Goal: Navigation & Orientation: Find specific page/section

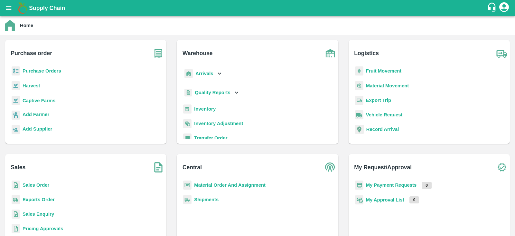
click at [48, 72] on b "Purchase Orders" at bounding box center [42, 70] width 39 height 5
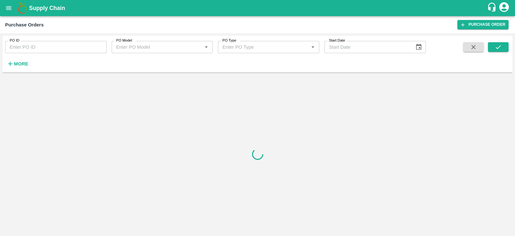
click at [24, 63] on strong "More" at bounding box center [21, 63] width 14 height 5
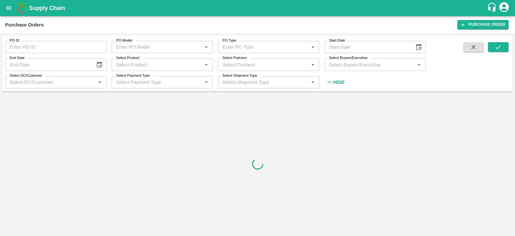
click at [346, 65] on input "Select Buyers/Executive" at bounding box center [369, 64] width 87 height 8
click at [12, 8] on icon "open drawer" at bounding box center [8, 8] width 7 height 7
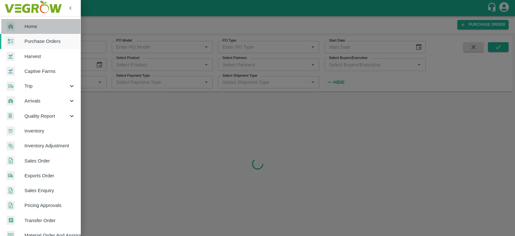
click at [41, 27] on span "Home" at bounding box center [49, 26] width 51 height 7
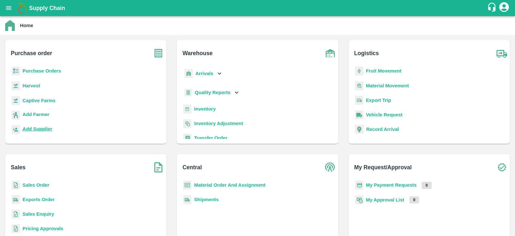
click at [43, 130] on b "Add Supplier" at bounding box center [38, 128] width 30 height 5
